Goal: Information Seeking & Learning: Learn about a topic

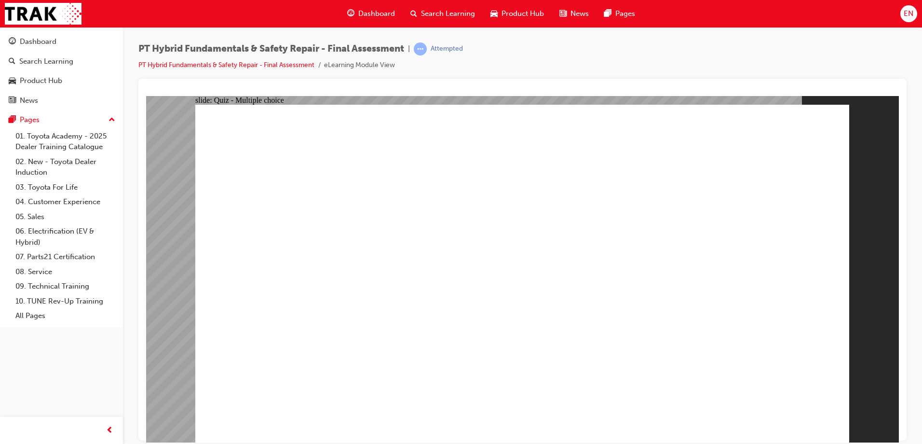
checkbox input "true"
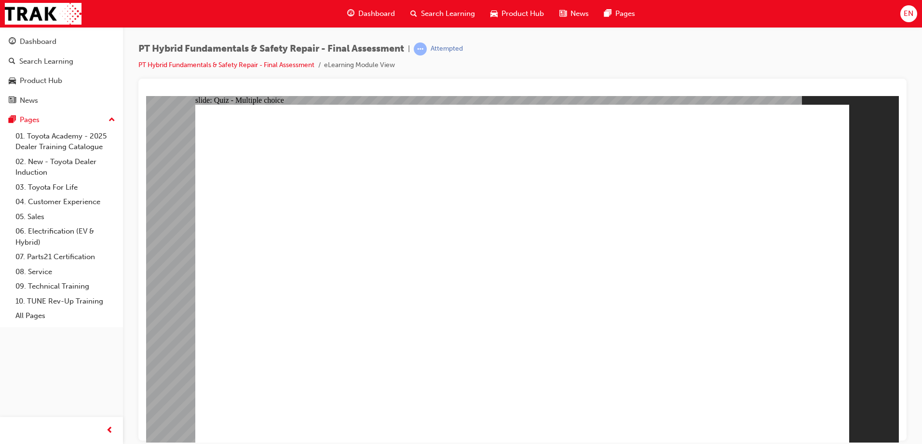
radio input "true"
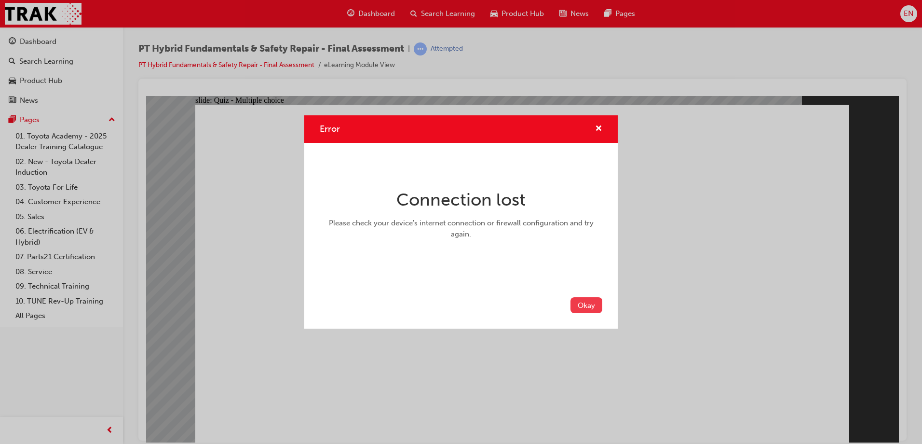
click at [589, 303] on button "Okay" at bounding box center [587, 305] width 32 height 16
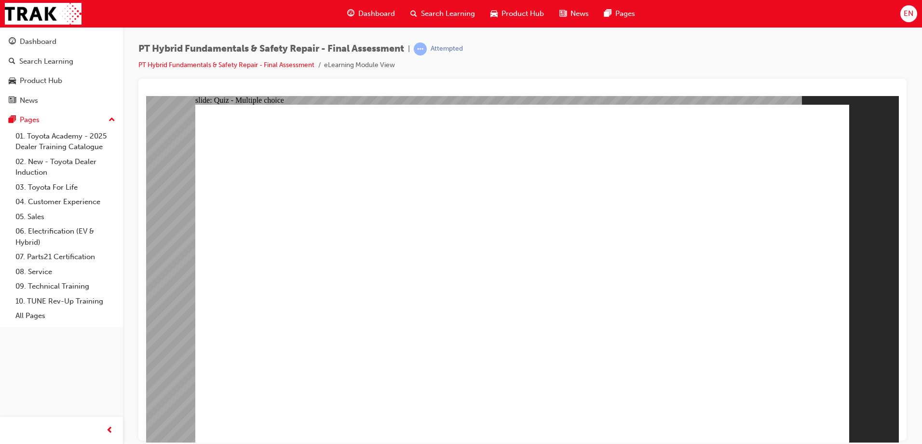
radio input "true"
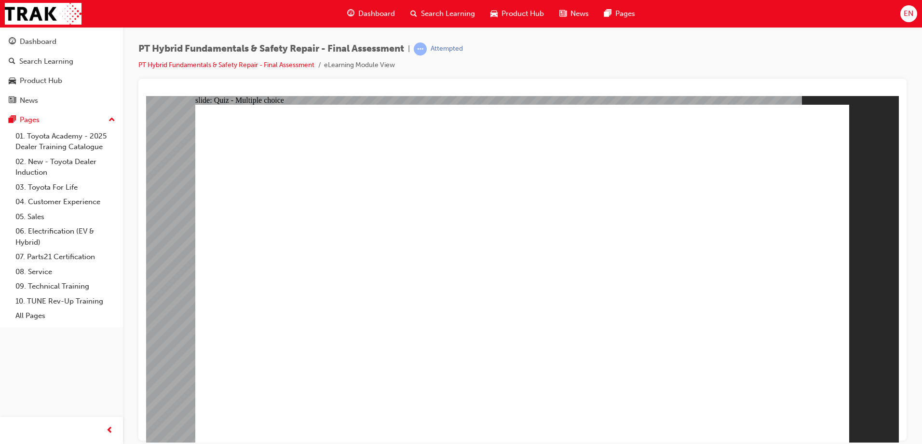
radio input "true"
checkbox input "true"
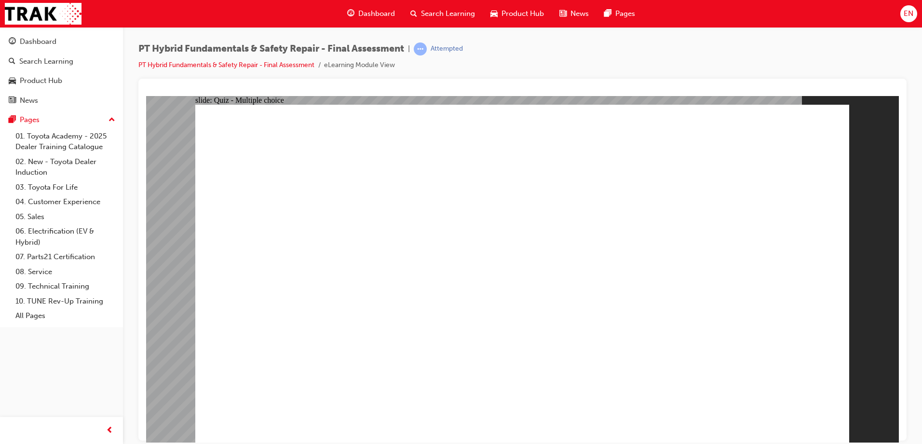
checkbox input "true"
drag, startPoint x: 432, startPoint y: 362, endPoint x: 652, endPoint y: 436, distance: 231.5
radio input "true"
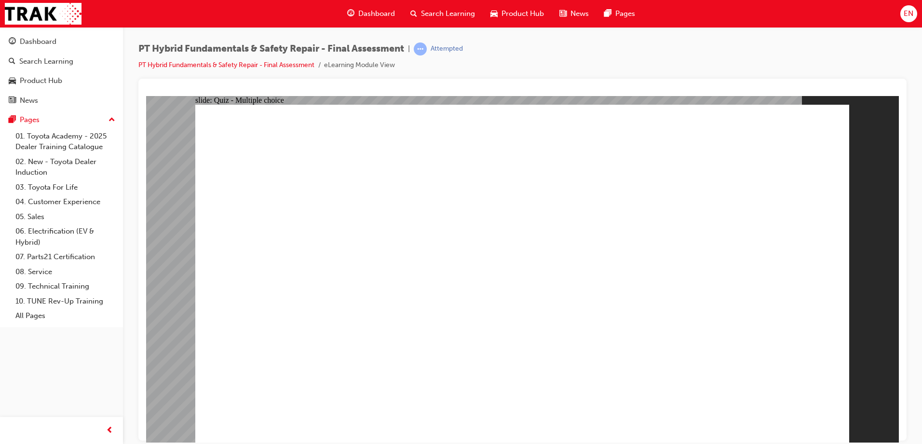
radio input "true"
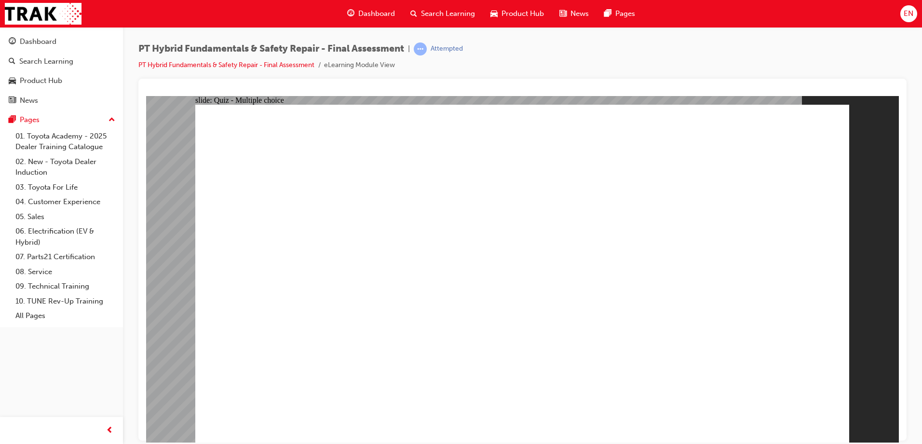
checkbox input "true"
drag, startPoint x: 453, startPoint y: 357, endPoint x: 605, endPoint y: 328, distance: 154.9
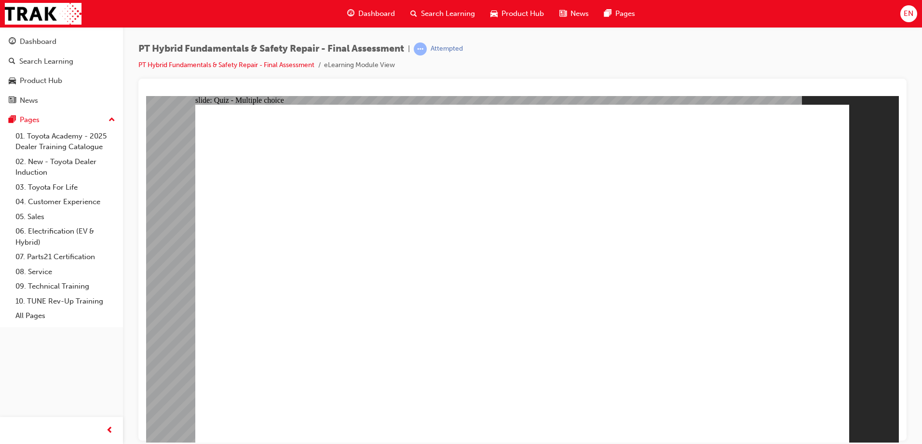
checkbox input "true"
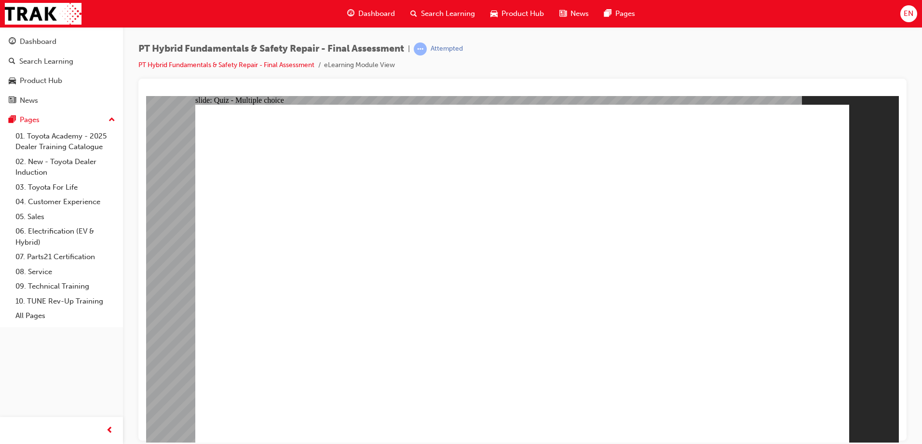
radio input "true"
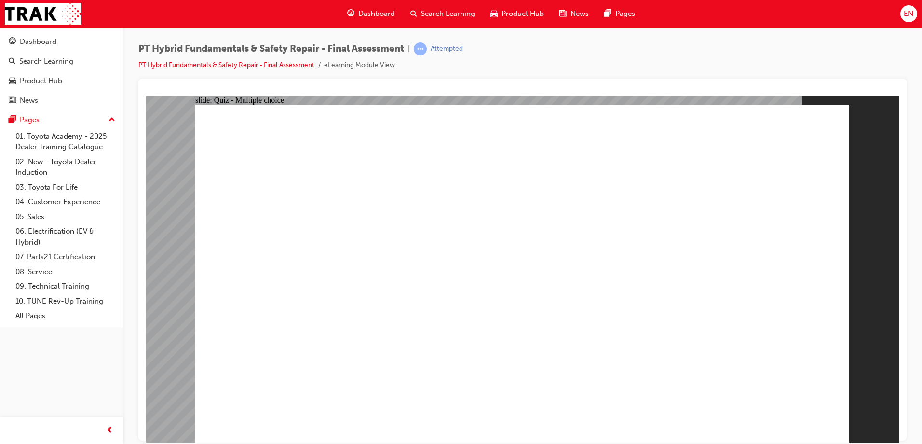
radio input "true"
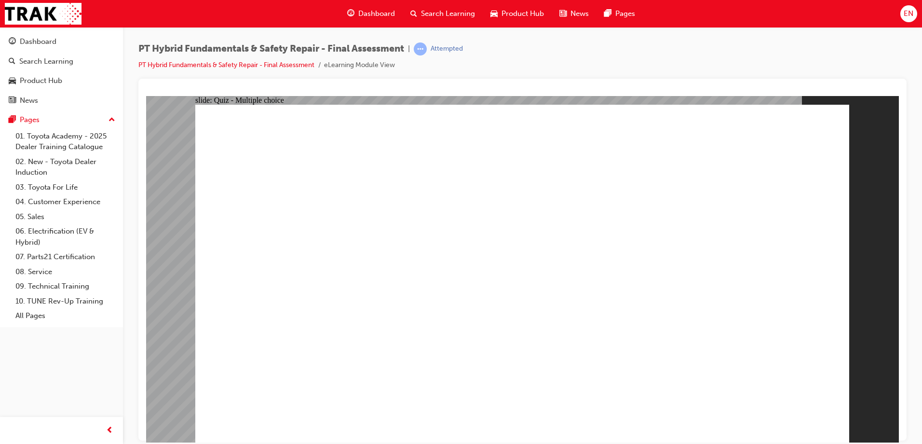
radio input "true"
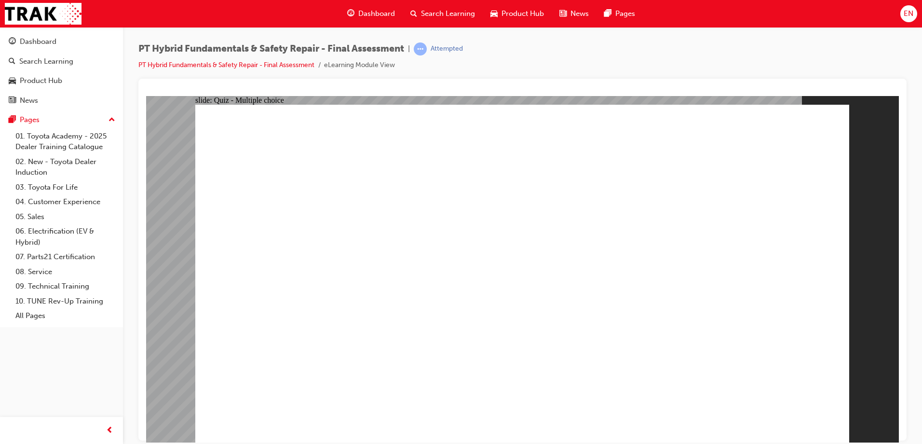
radio input "true"
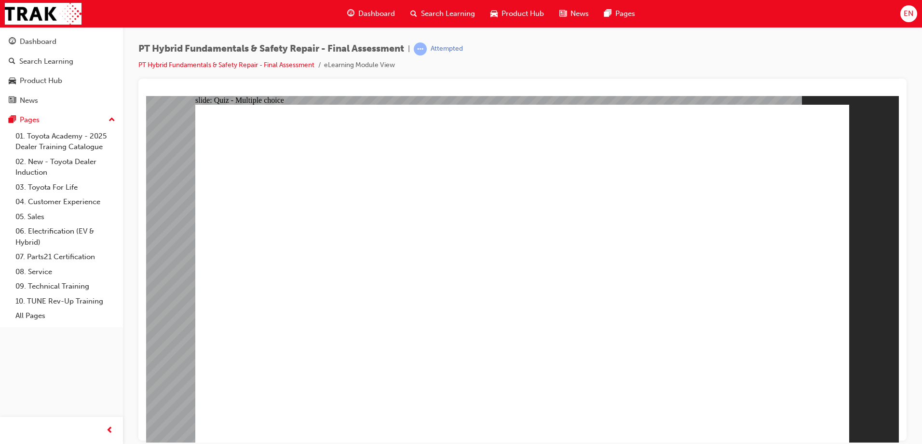
radio input "true"
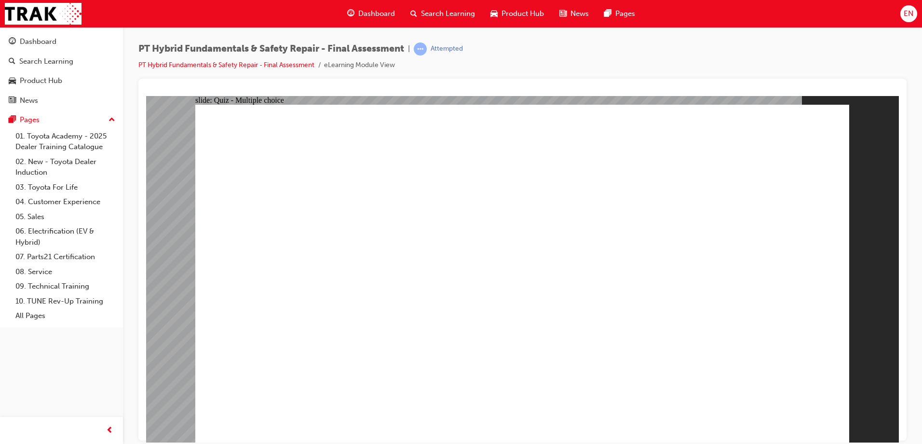
radio input "true"
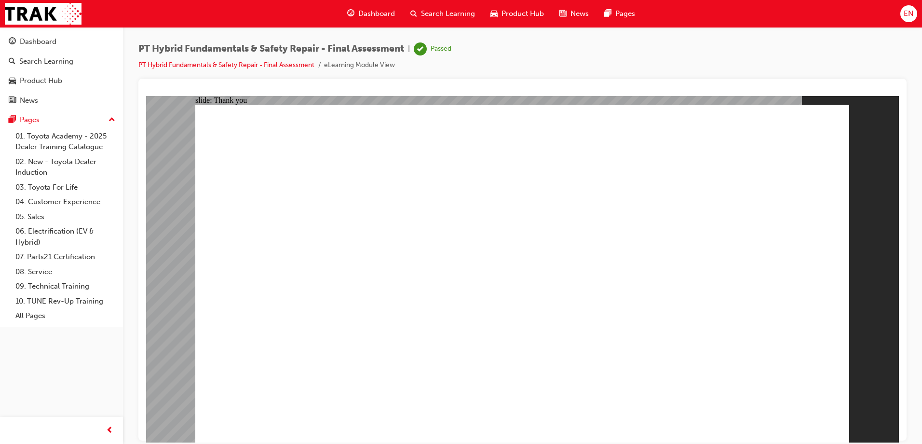
drag, startPoint x: 638, startPoint y: 296, endPoint x: 642, endPoint y: 297, distance: 4.9
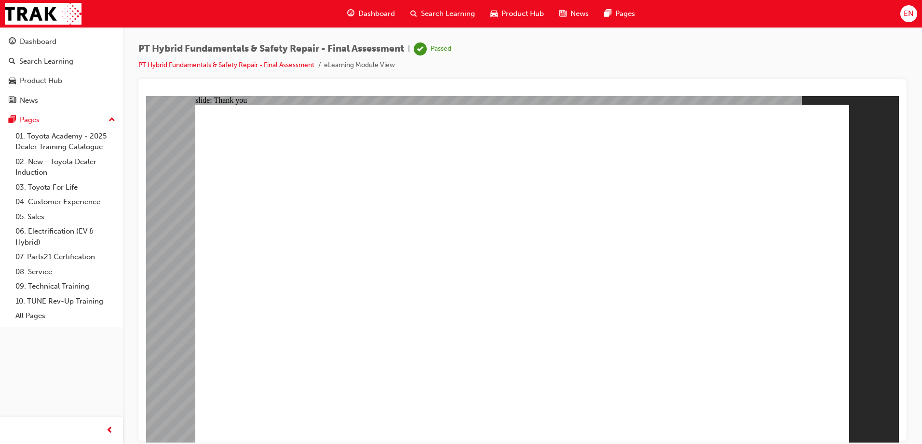
click at [53, 44] on div "Dashboard" at bounding box center [38, 41] width 37 height 11
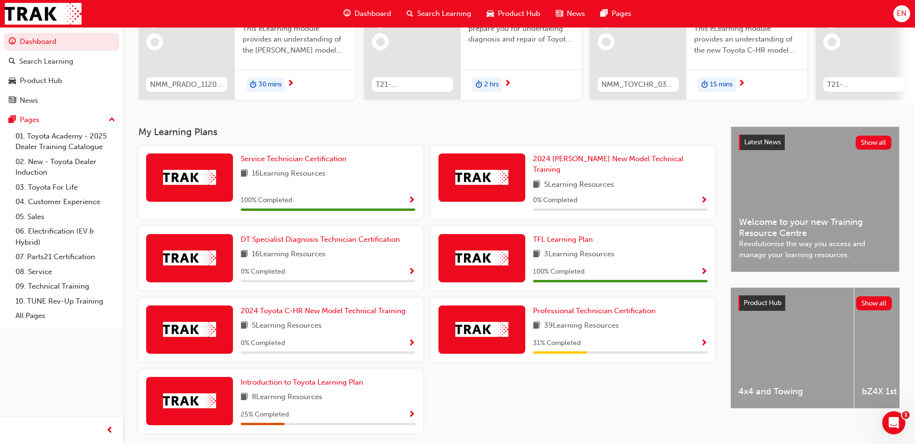
scroll to position [96, 0]
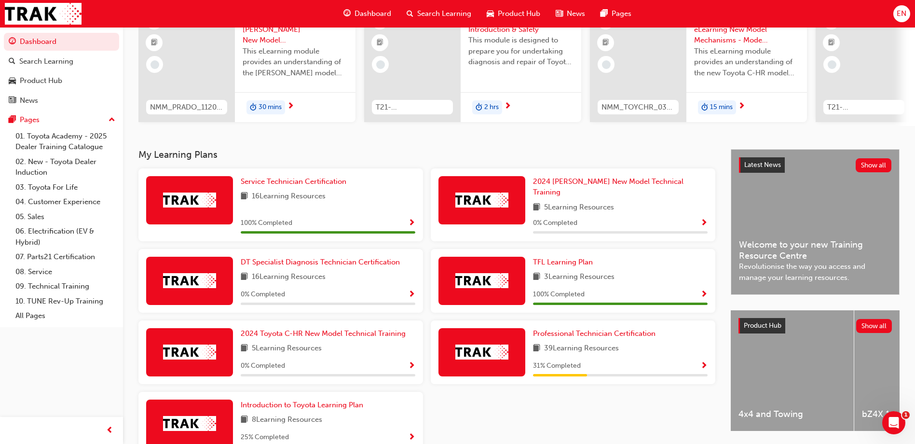
click at [703, 362] on span "Show Progress" at bounding box center [703, 366] width 7 height 9
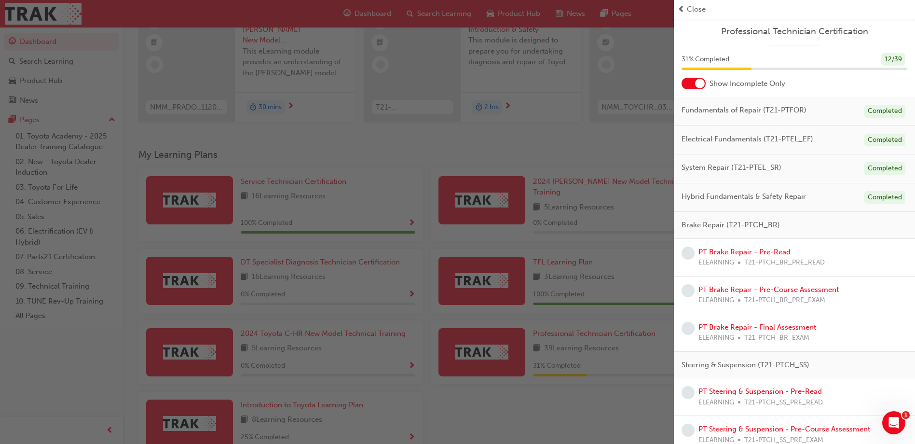
click at [705, 85] on div at bounding box center [694, 84] width 24 height 12
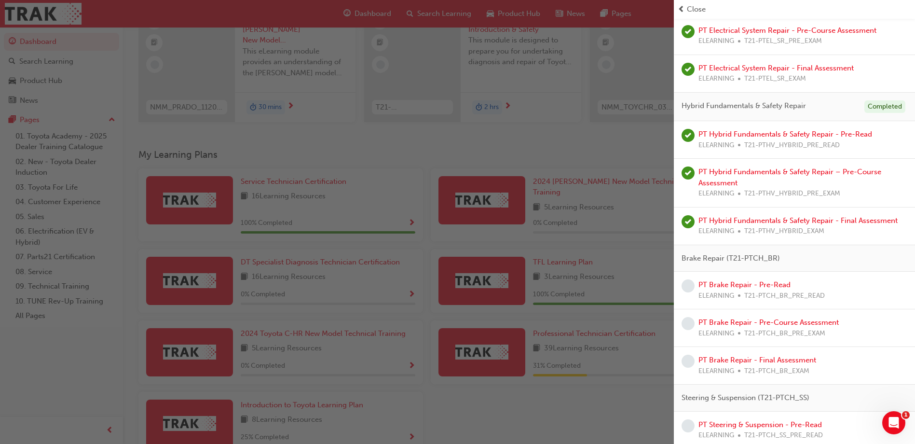
scroll to position [434, 0]
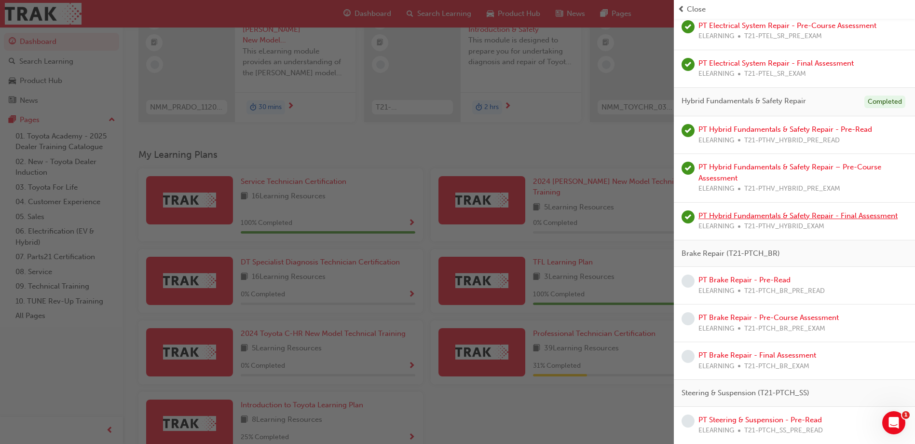
click at [767, 214] on link "PT Hybrid Fundamentals & Safety Repair - Final Assessment" at bounding box center [797, 215] width 199 height 9
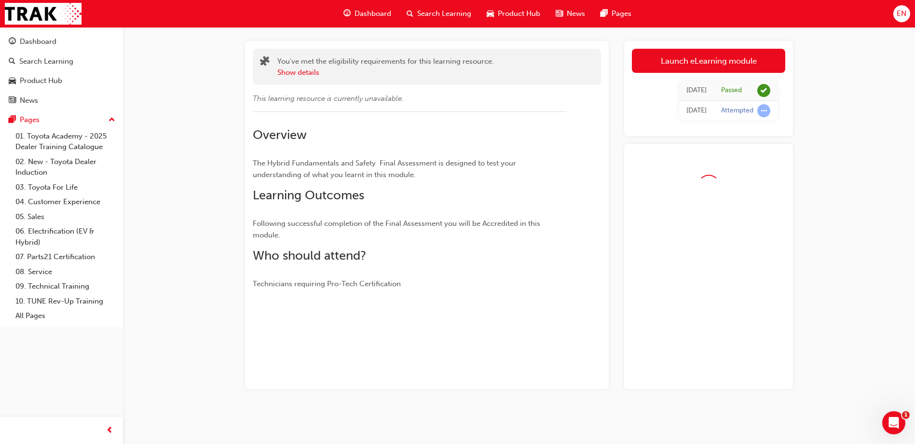
scroll to position [72, 0]
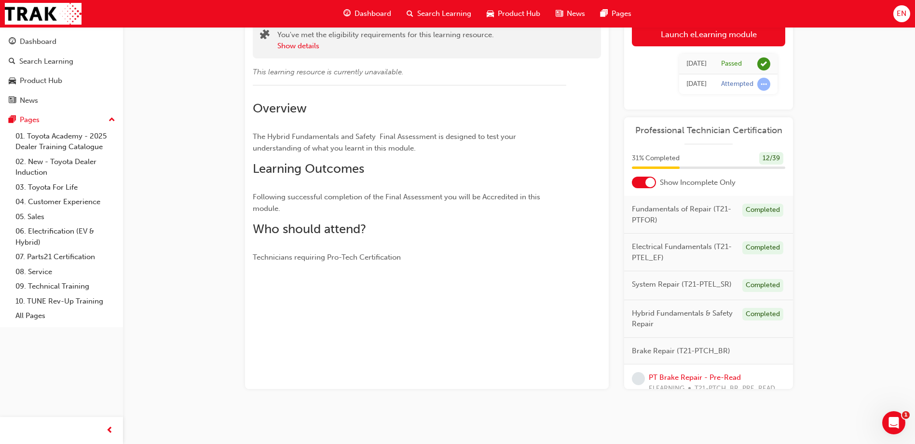
click at [710, 30] on link "Launch eLearning module" at bounding box center [708, 34] width 153 height 24
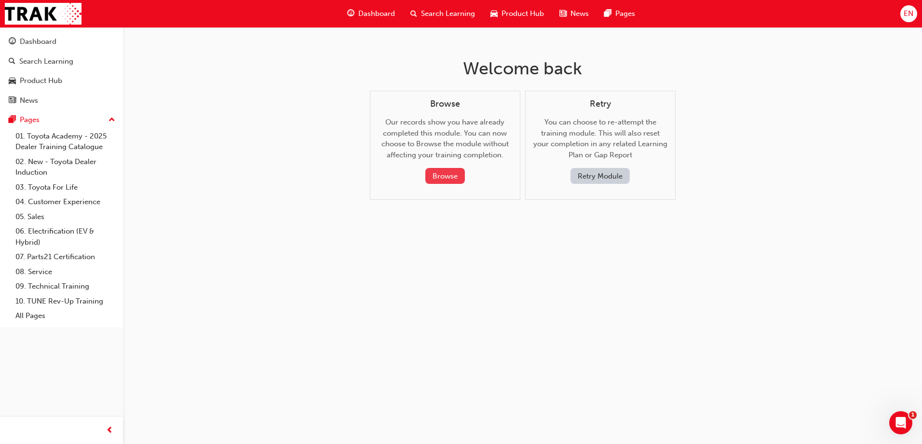
click at [451, 175] on button "Browse" at bounding box center [445, 176] width 40 height 16
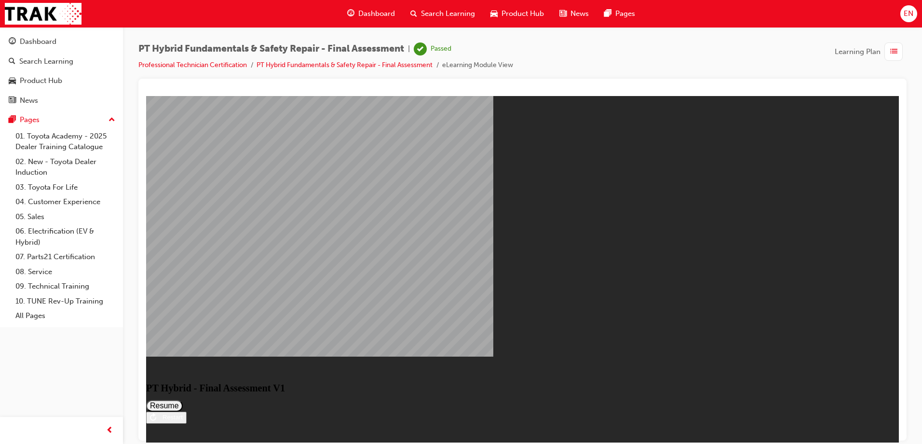
click at [183, 399] on button "Resume" at bounding box center [164, 405] width 37 height 12
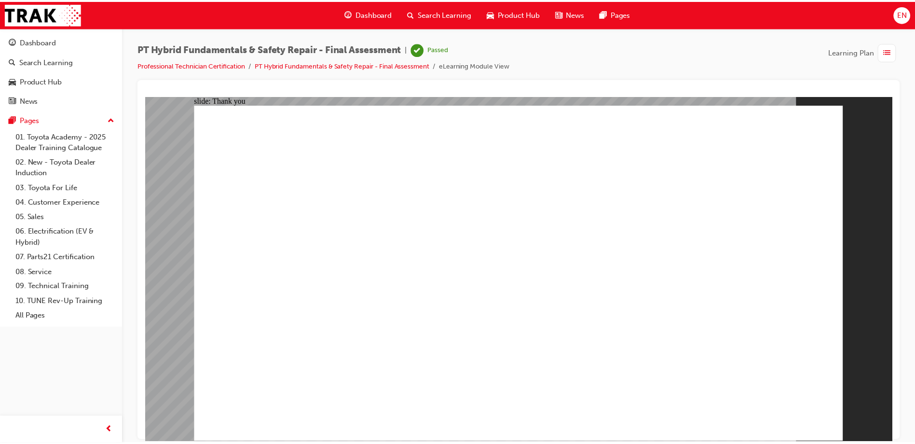
scroll to position [46, 0]
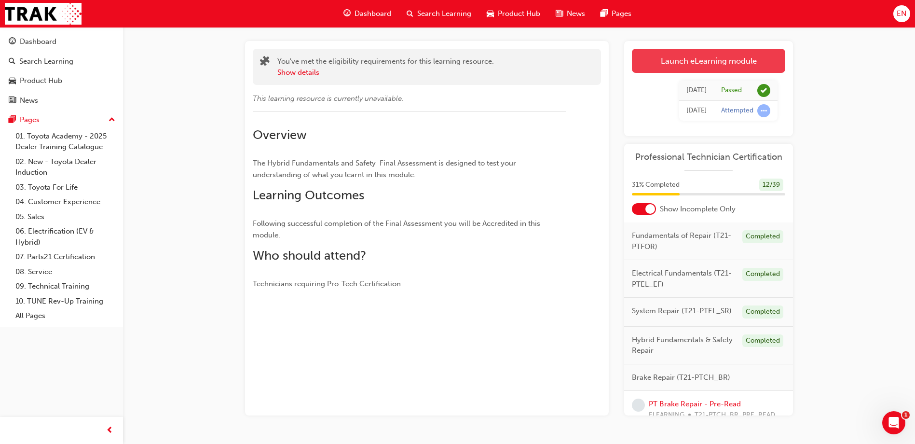
click at [703, 63] on link "Launch eLearning module" at bounding box center [708, 61] width 153 height 24
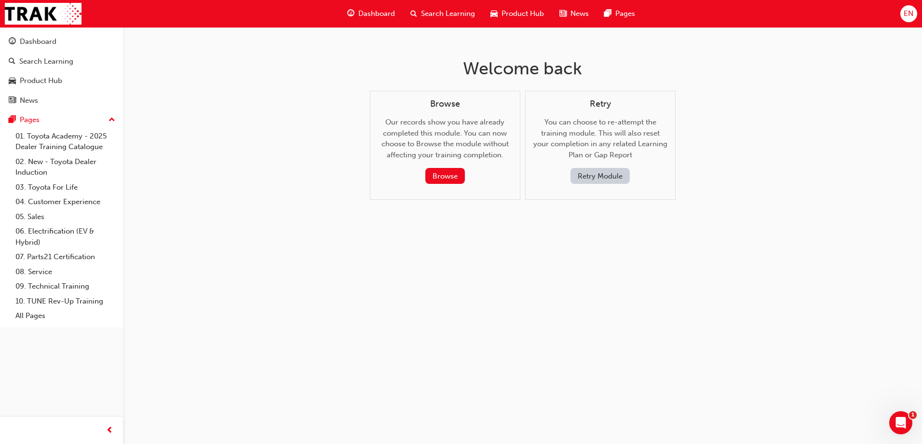
click at [611, 174] on button "Retry Module" at bounding box center [600, 176] width 59 height 16
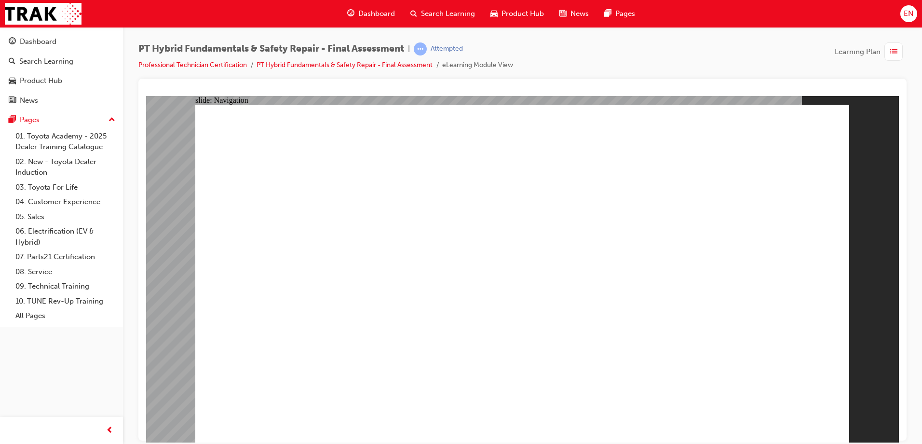
checkbox input "true"
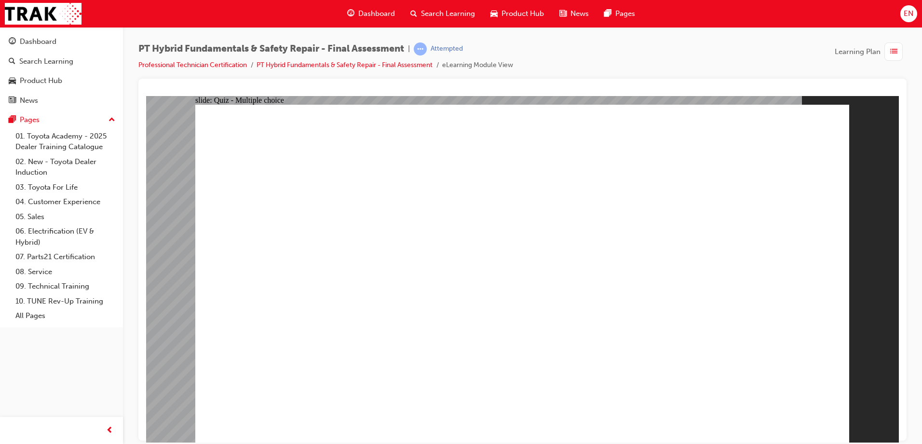
radio input "true"
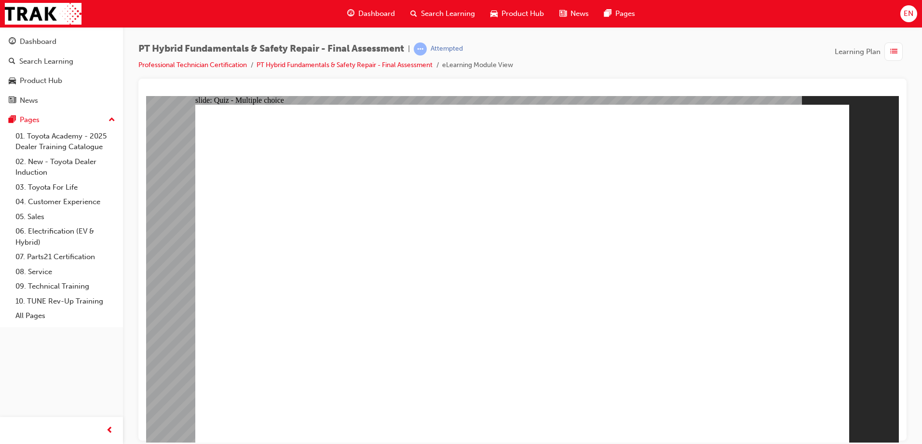
radio input "true"
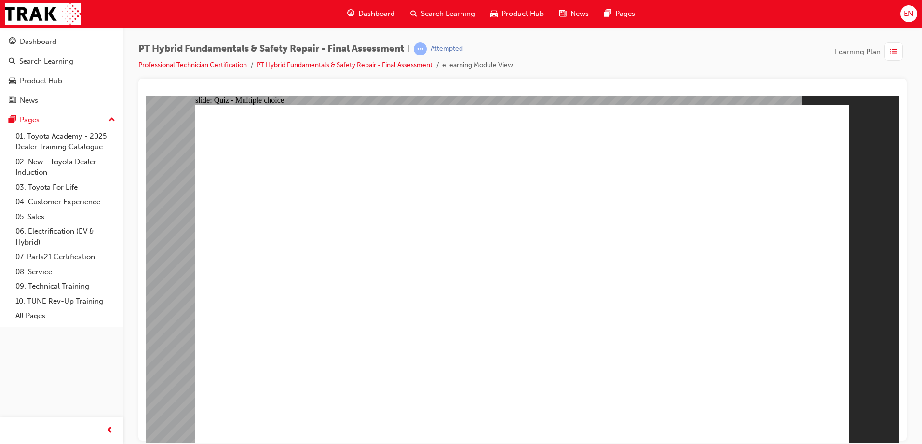
checkbox input "true"
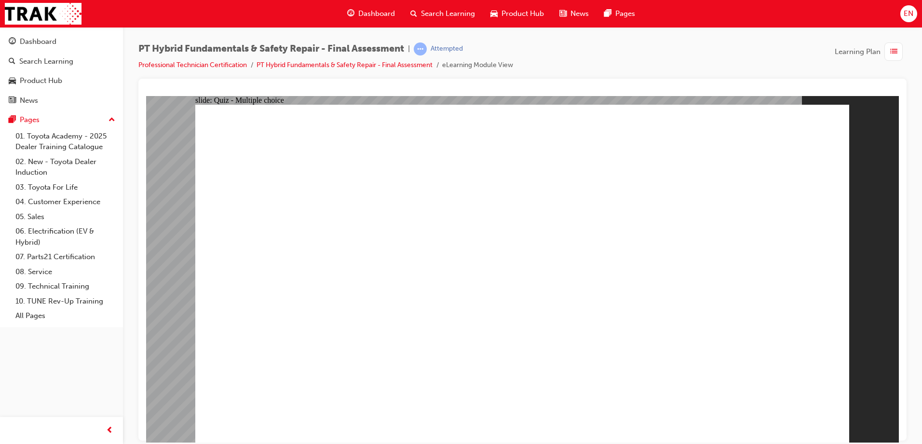
radio input "true"
drag, startPoint x: 828, startPoint y: 415, endPoint x: 803, endPoint y: 410, distance: 25.6
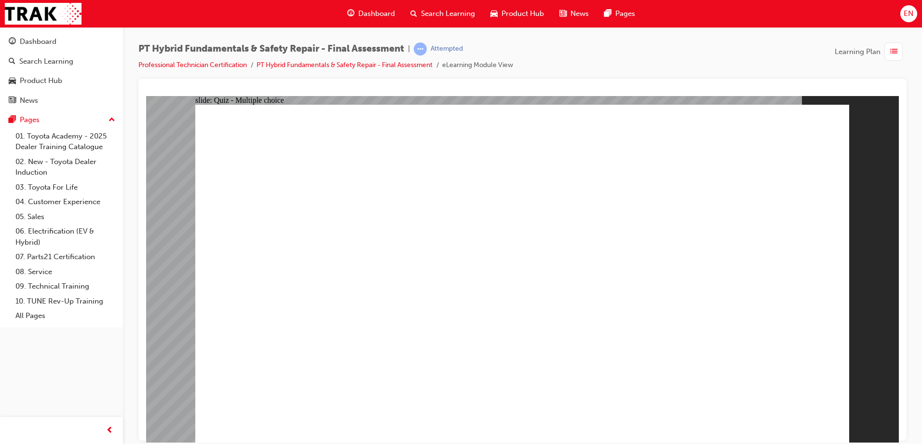
radio input "true"
checkbox input "true"
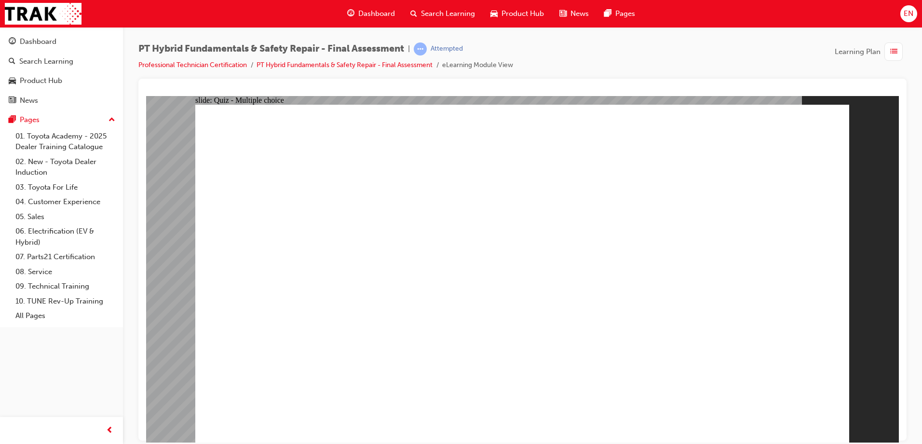
checkbox input "true"
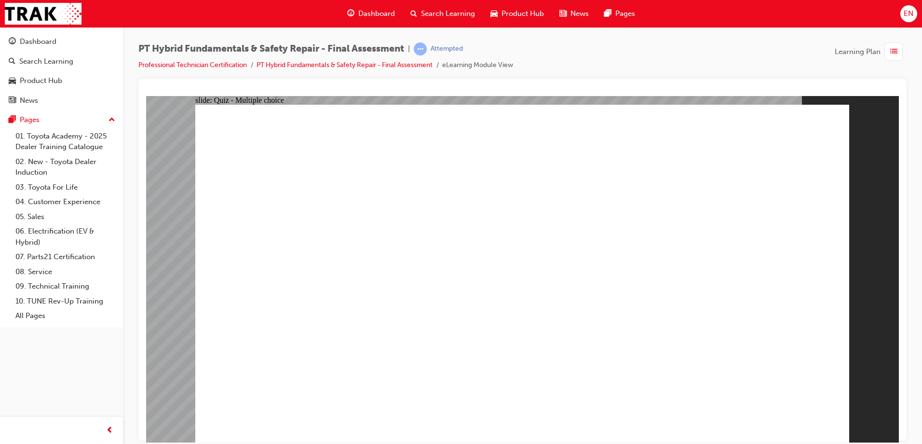
checkbox input "true"
drag, startPoint x: 478, startPoint y: 380, endPoint x: 477, endPoint y: 356, distance: 23.7
radio input "true"
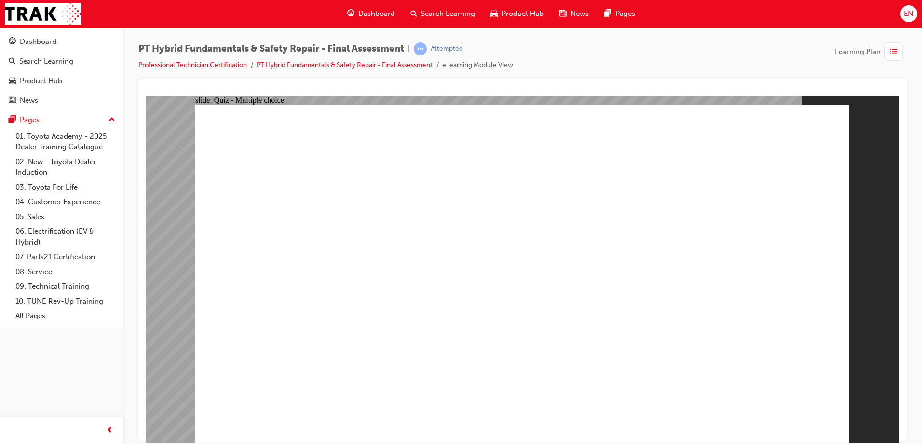
radio input "true"
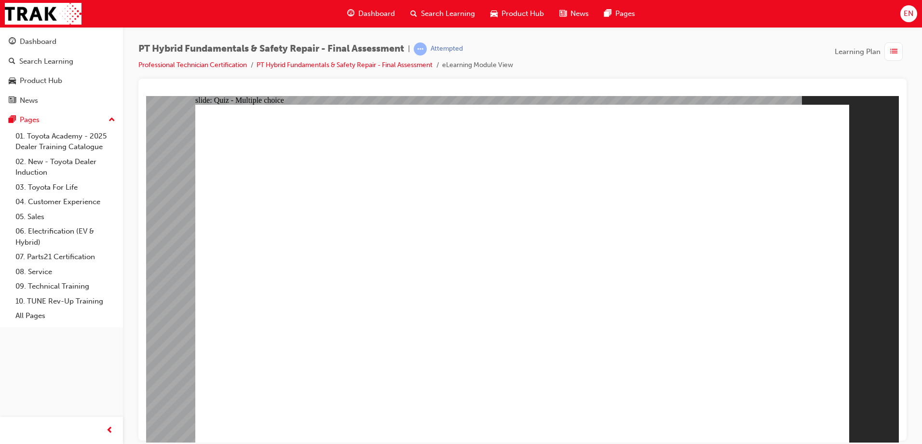
radio input "true"
drag, startPoint x: 464, startPoint y: 307, endPoint x: 739, endPoint y: 343, distance: 277.3
radio input "true"
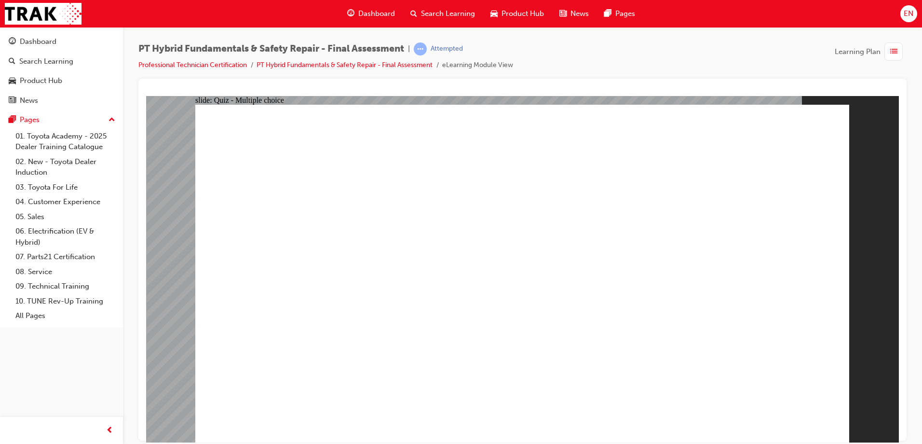
radio input "true"
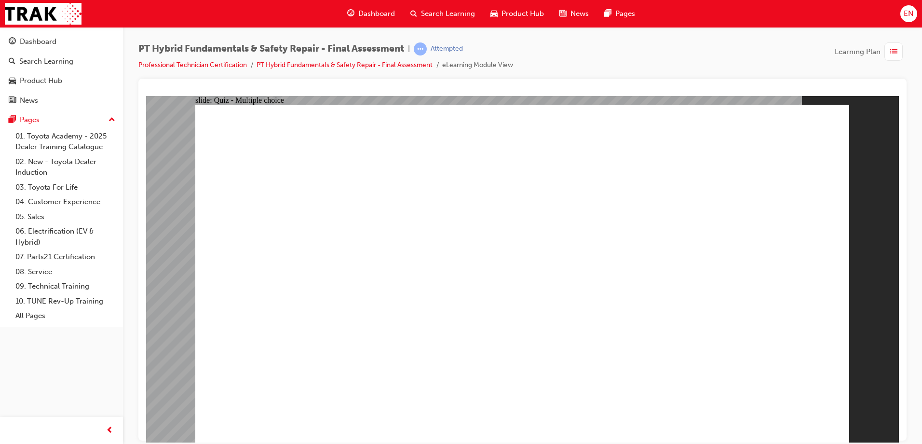
radio input "true"
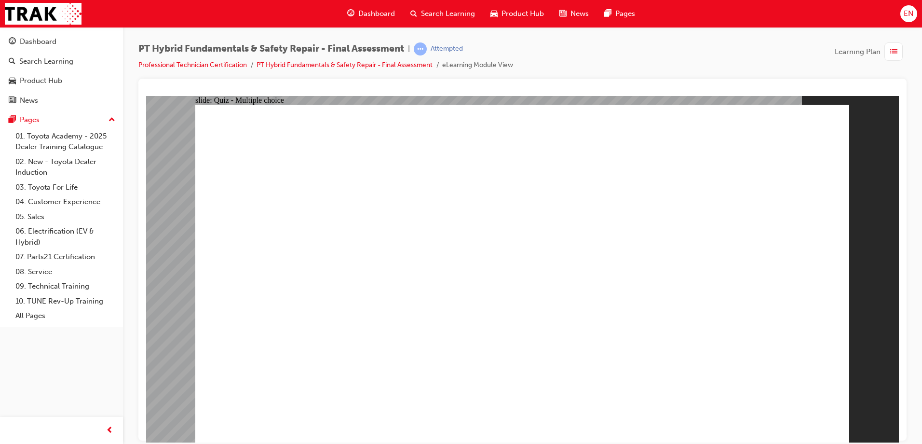
radio input "true"
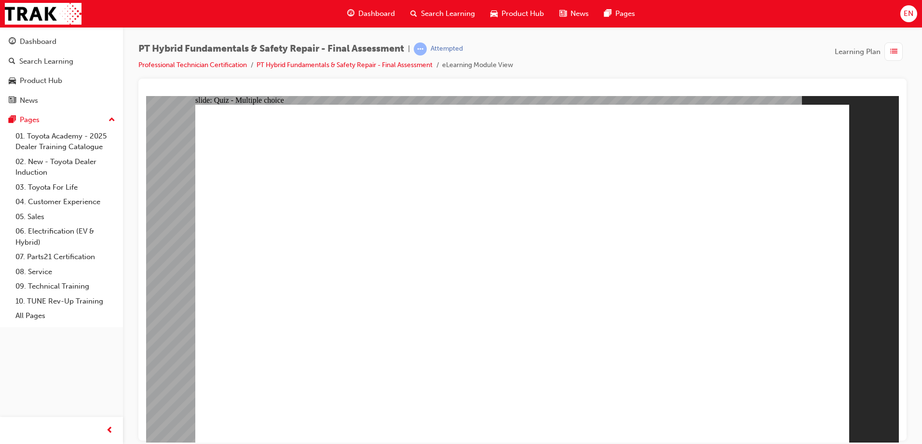
click at [382, 11] on span "Dashboard" at bounding box center [376, 13] width 37 height 11
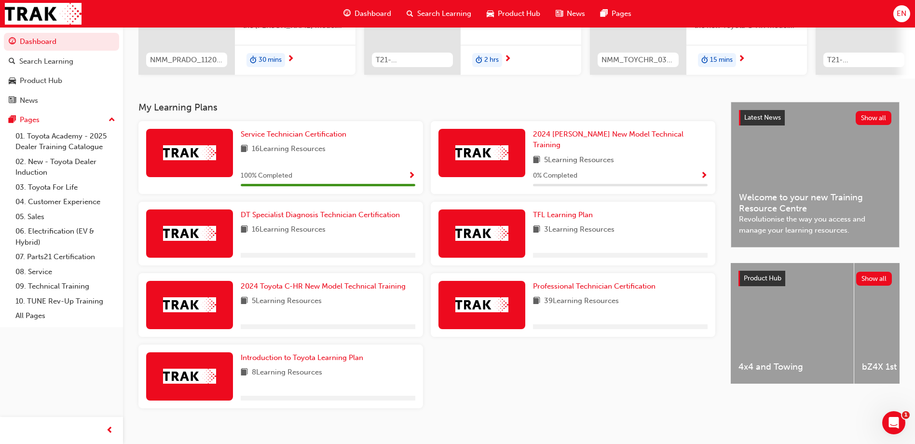
scroll to position [150, 0]
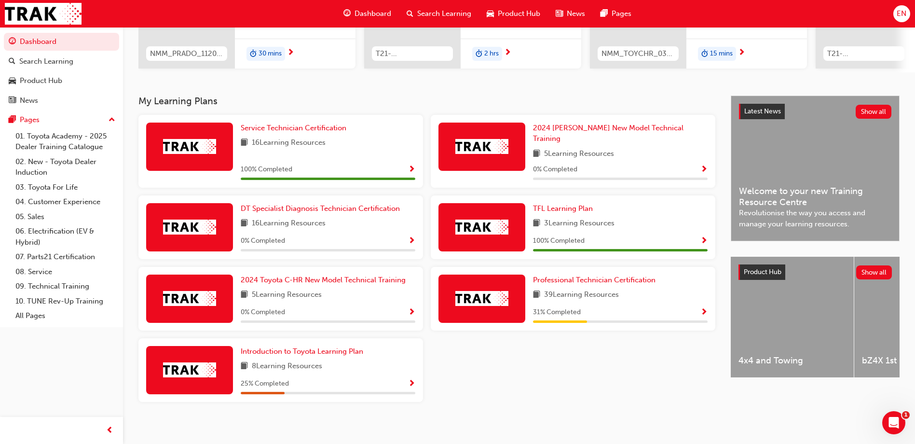
click at [703, 308] on span "Show Progress" at bounding box center [703, 312] width 7 height 9
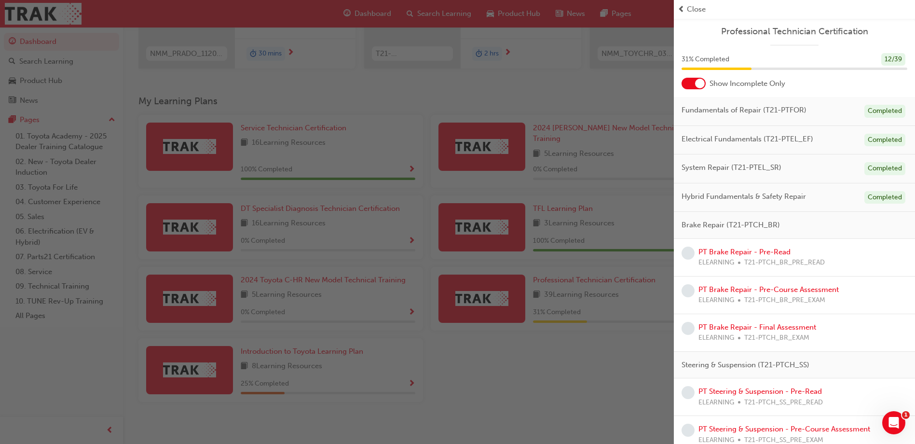
click at [701, 82] on div at bounding box center [700, 84] width 10 height 10
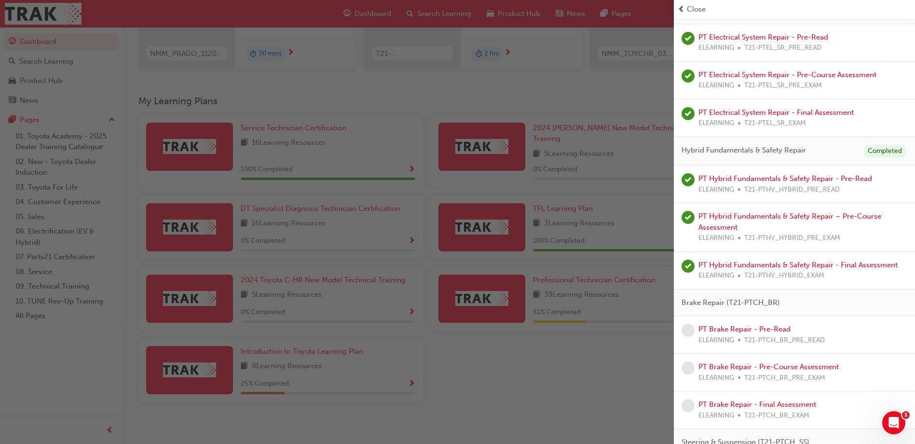
scroll to position [386, 0]
click at [769, 328] on link "PT Brake Repair - Pre-Read" at bounding box center [744, 328] width 92 height 9
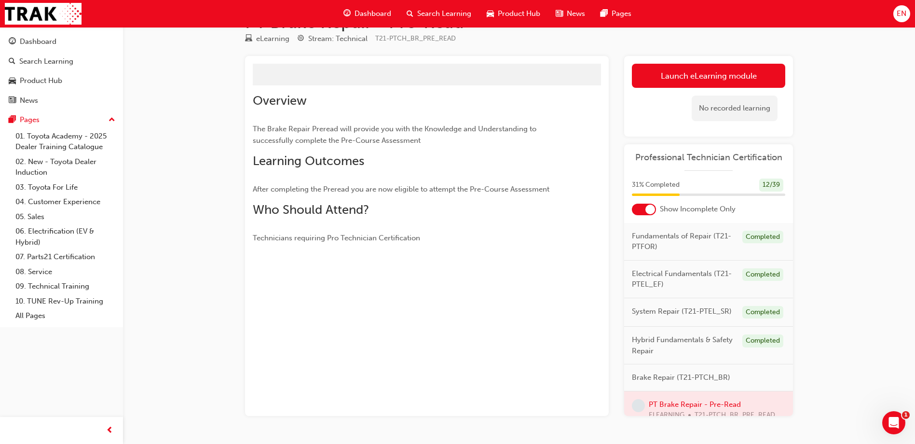
scroll to position [58, 0]
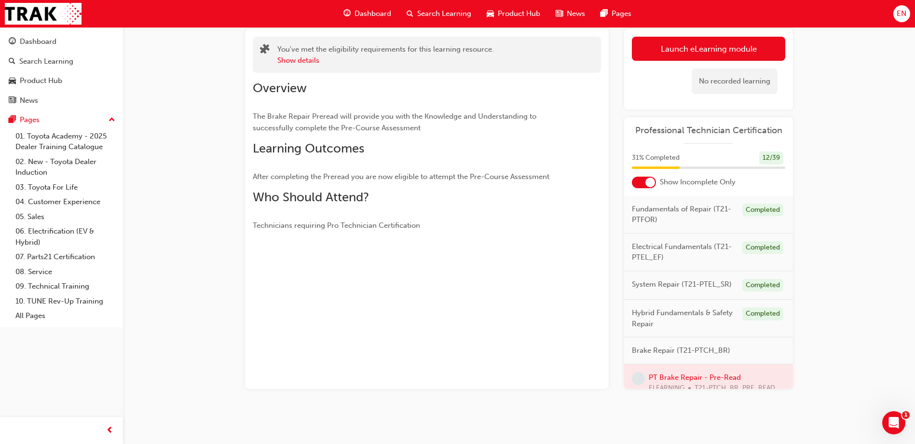
click at [368, 12] on span "Dashboard" at bounding box center [373, 13] width 37 height 11
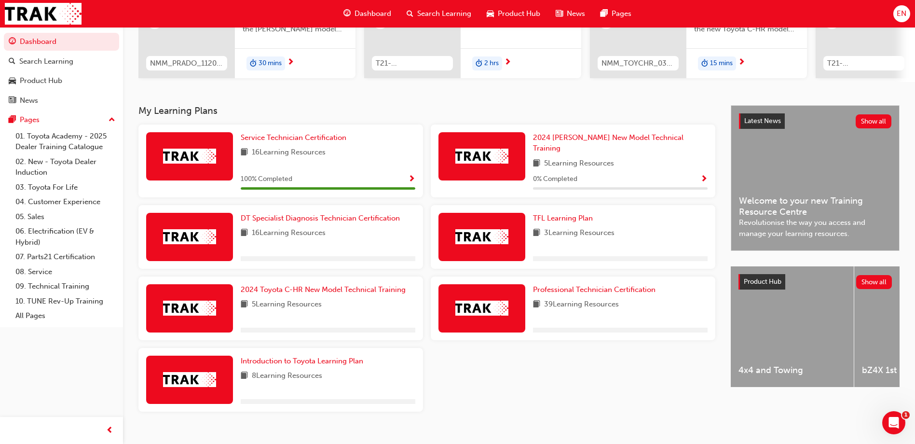
scroll to position [150, 0]
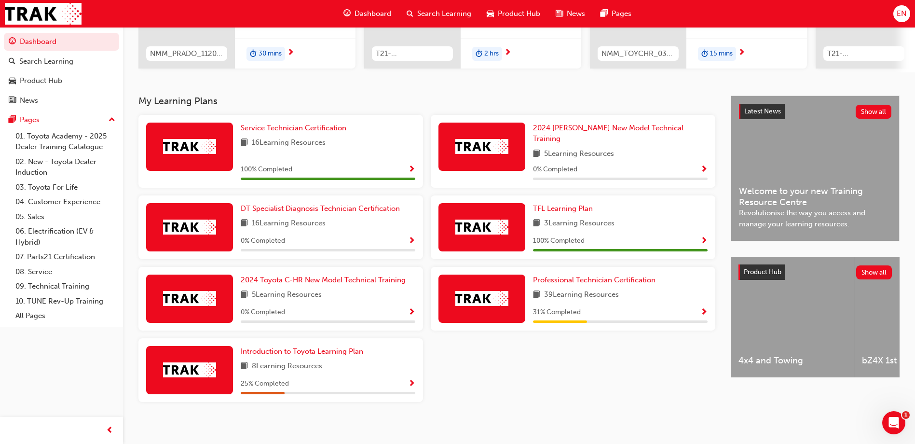
click at [706, 308] on span "Show Progress" at bounding box center [703, 312] width 7 height 9
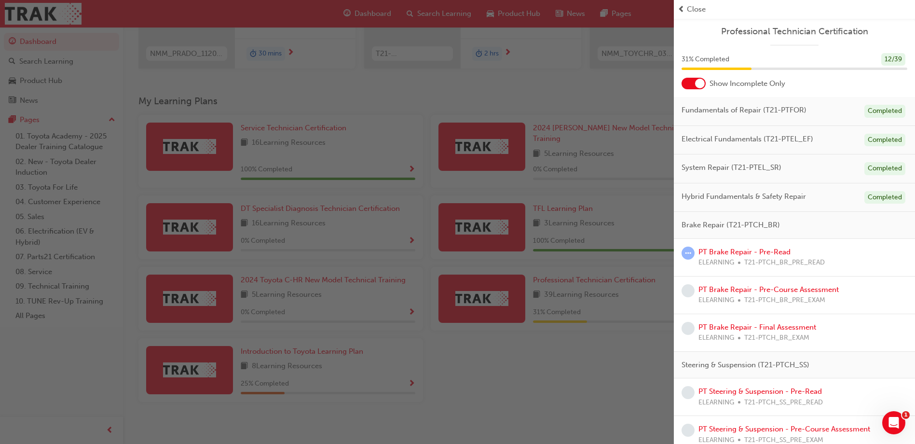
click at [698, 85] on div at bounding box center [700, 84] width 10 height 10
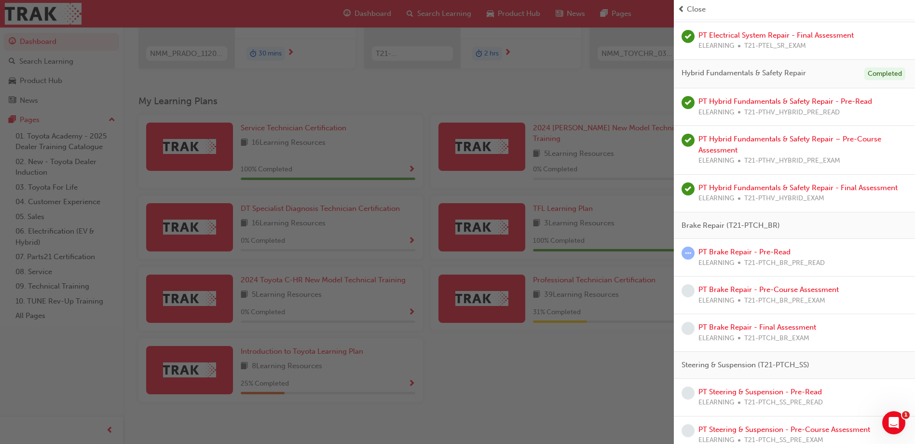
scroll to position [482, 0]
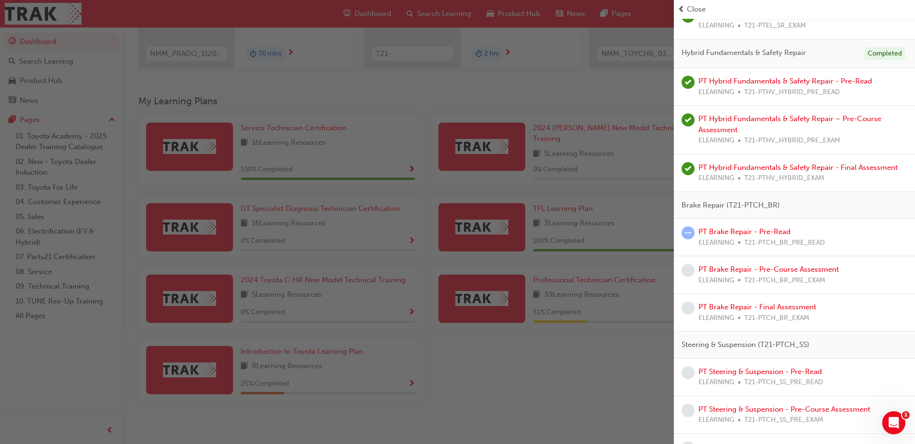
click at [682, 7] on span "prev-icon" at bounding box center [681, 9] width 7 height 11
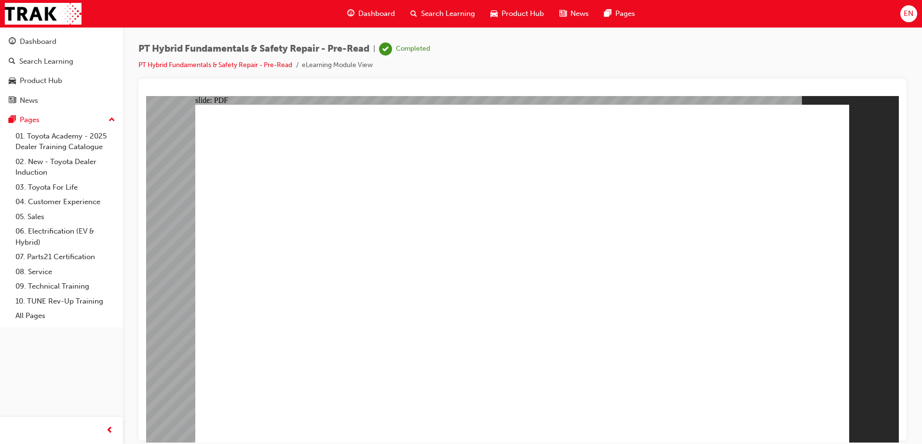
click at [379, 13] on span "Dashboard" at bounding box center [376, 13] width 37 height 11
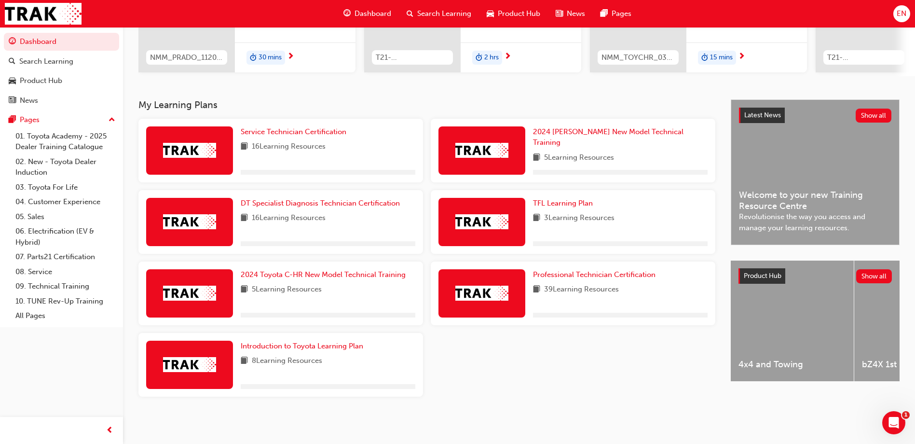
scroll to position [150, 0]
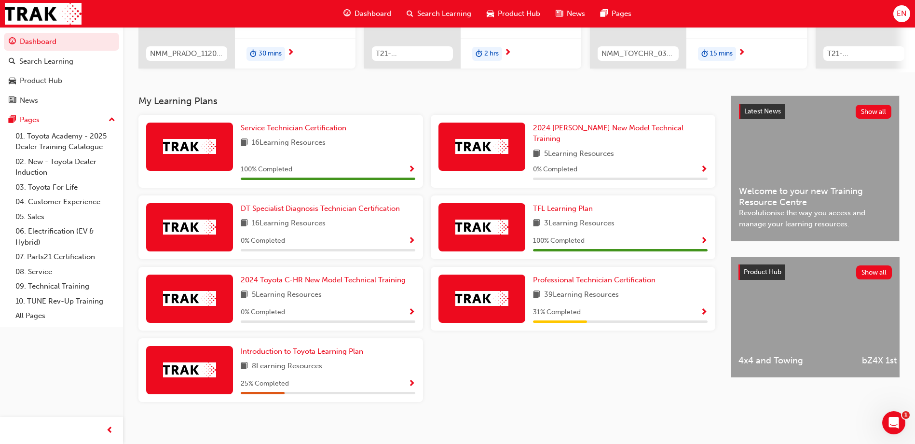
click at [702, 308] on span "Show Progress" at bounding box center [703, 312] width 7 height 9
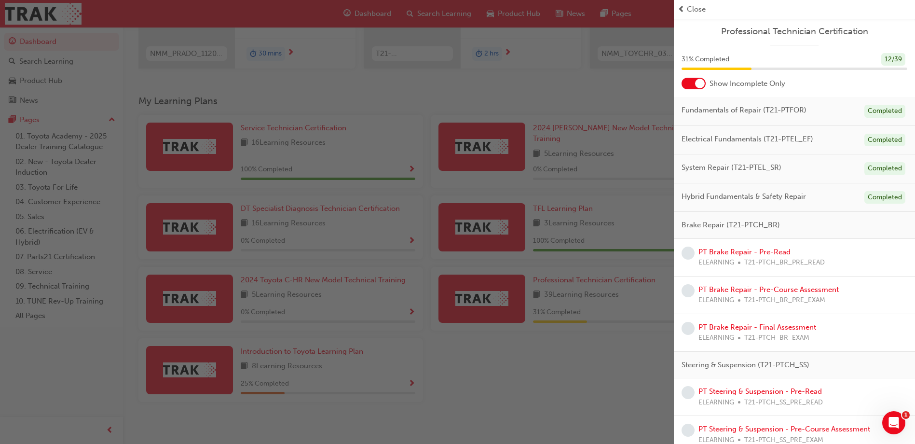
click at [704, 84] on div at bounding box center [700, 84] width 10 height 10
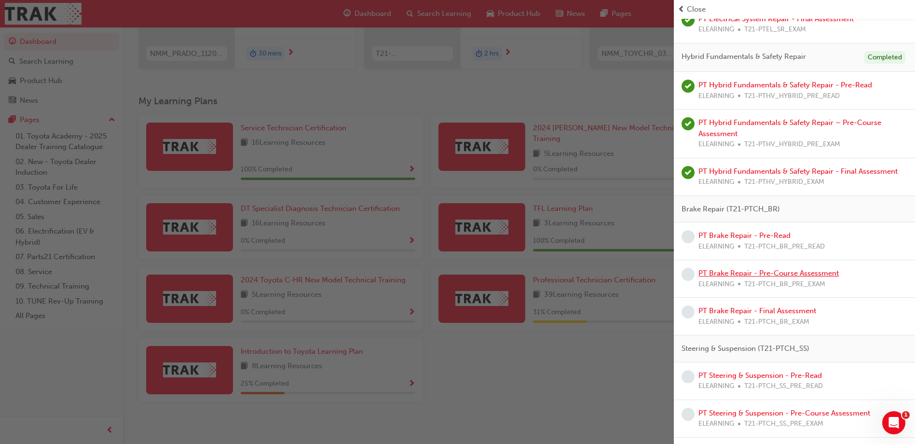
scroll to position [482, 0]
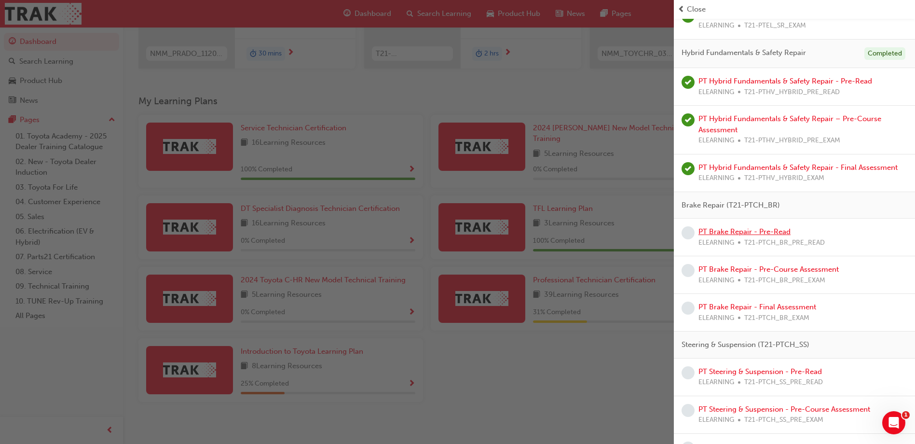
click at [722, 233] on link "PT Brake Repair - Pre-Read" at bounding box center [744, 231] width 92 height 9
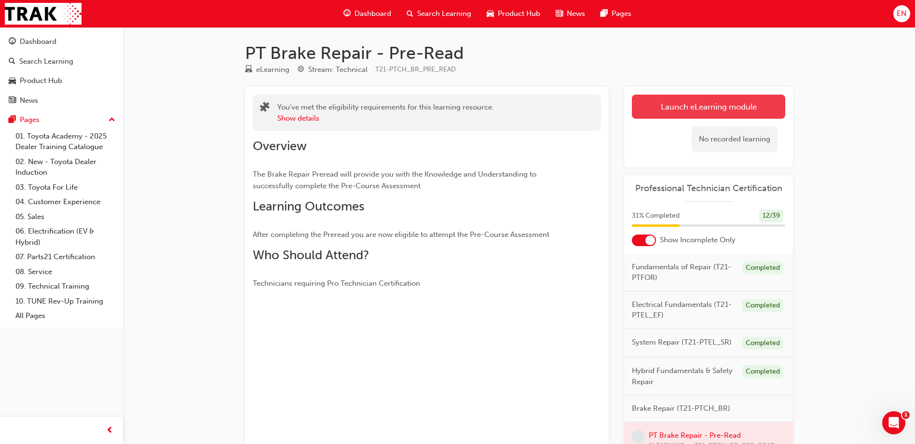
click at [699, 110] on link "Launch eLearning module" at bounding box center [708, 107] width 153 height 24
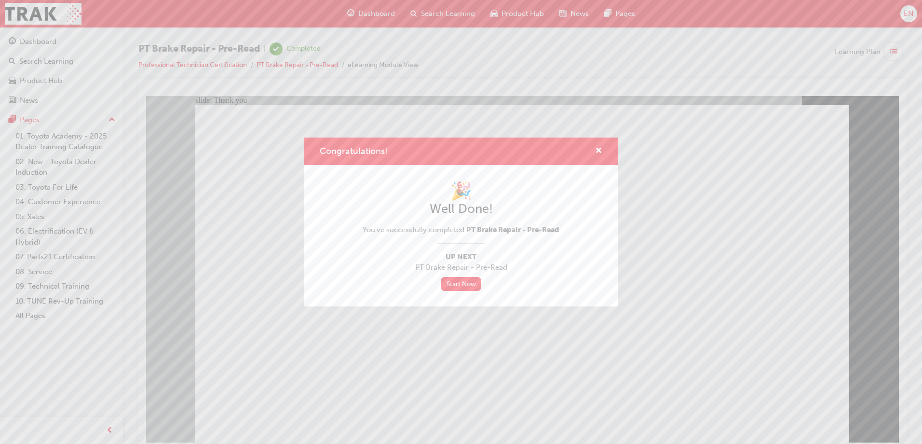
click at [285, 376] on div "Congratulations! 🎉 Well Done! You've successfully completed PT Brake Repair - P…" at bounding box center [461, 222] width 922 height 444
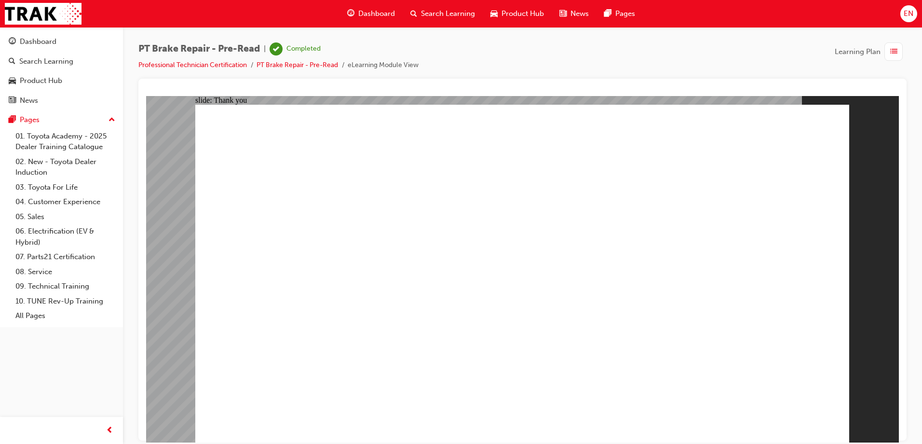
click at [909, 11] on span "EN" at bounding box center [909, 13] width 10 height 11
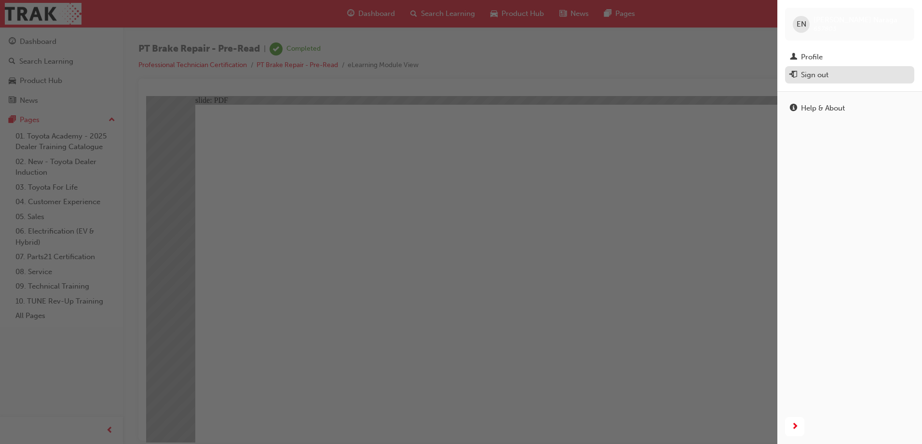
click at [837, 75] on div "Sign out" at bounding box center [850, 75] width 120 height 12
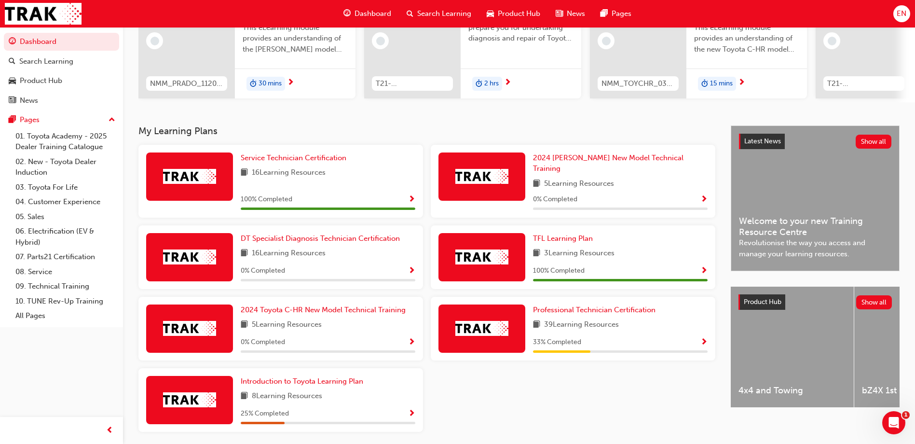
scroll to position [150, 0]
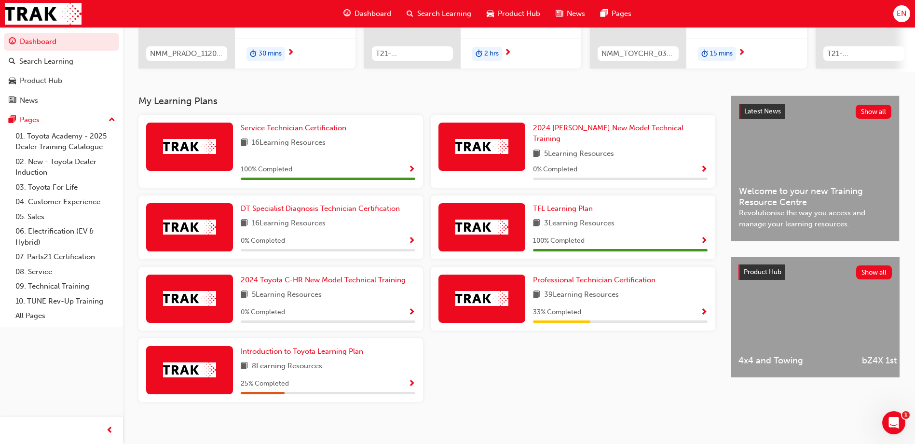
click at [704, 308] on span "Show Progress" at bounding box center [703, 312] width 7 height 9
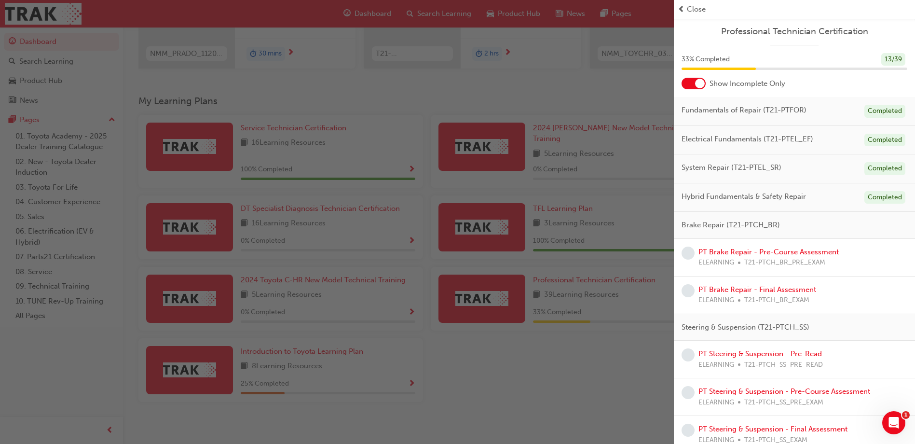
click at [698, 86] on div at bounding box center [700, 84] width 10 height 10
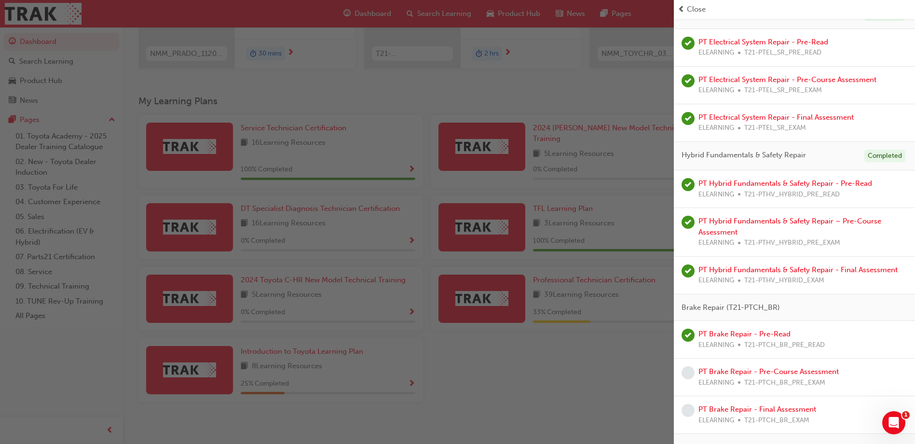
scroll to position [531, 0]
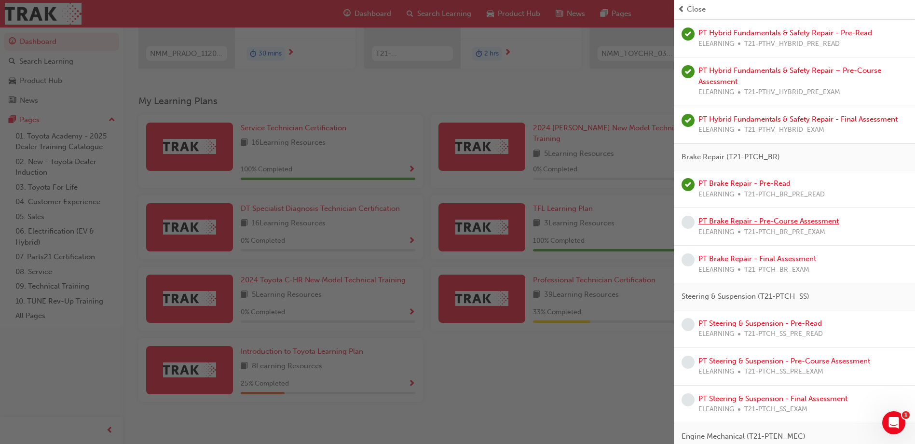
click at [748, 221] on link "PT Brake Repair - Pre-Course Assessment" at bounding box center [768, 221] width 140 height 9
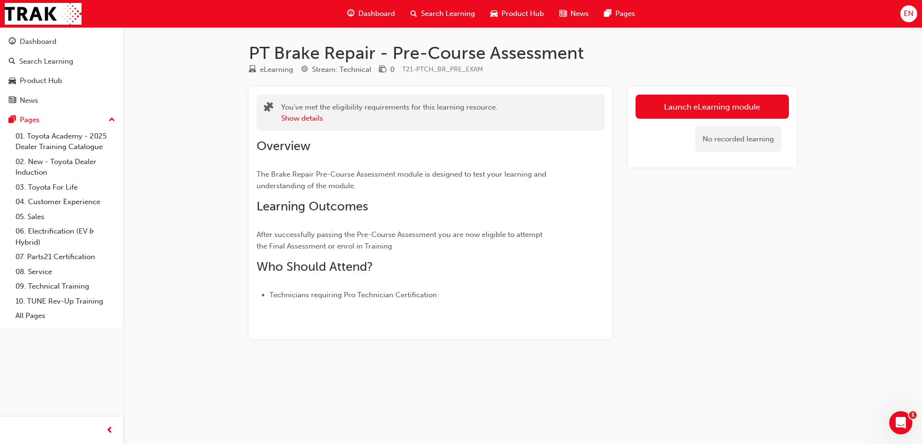
click at [914, 16] on div "EN" at bounding box center [909, 13] width 17 height 17
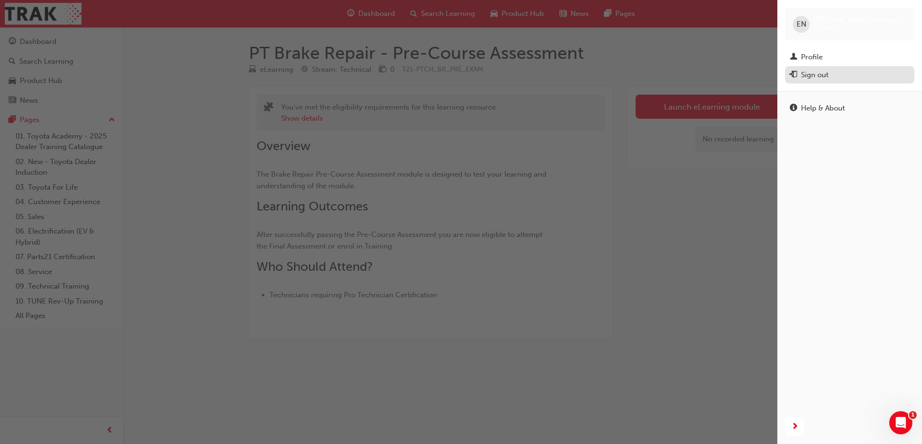
click at [822, 75] on div "Sign out" at bounding box center [814, 74] width 27 height 11
